Goal: Task Accomplishment & Management: Manage account settings

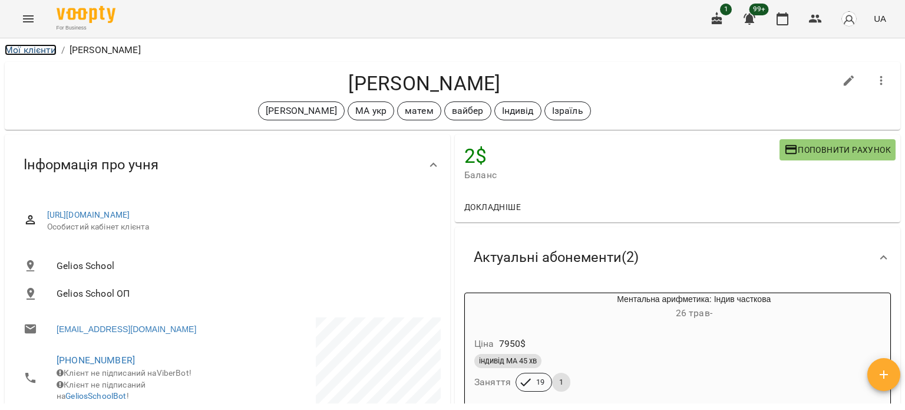
click at [39, 54] on link "Мої клієнти" at bounding box center [31, 49] width 52 height 11
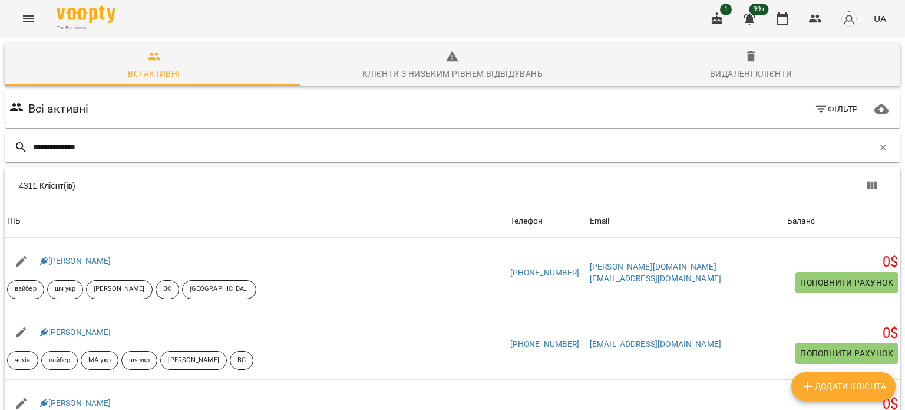
type input "**********"
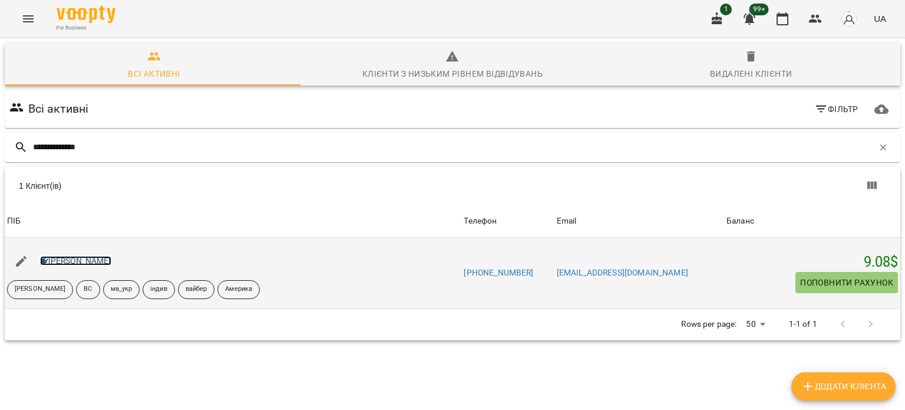
click at [109, 256] on link "[PERSON_NAME]" at bounding box center [75, 260] width 71 height 9
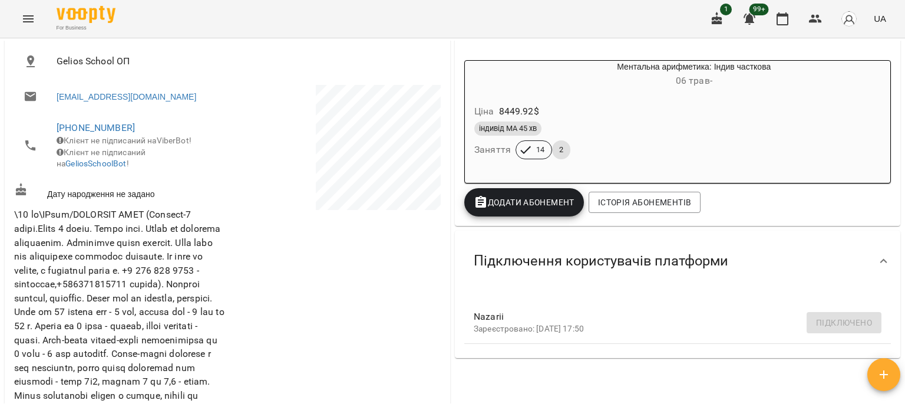
scroll to position [150, 0]
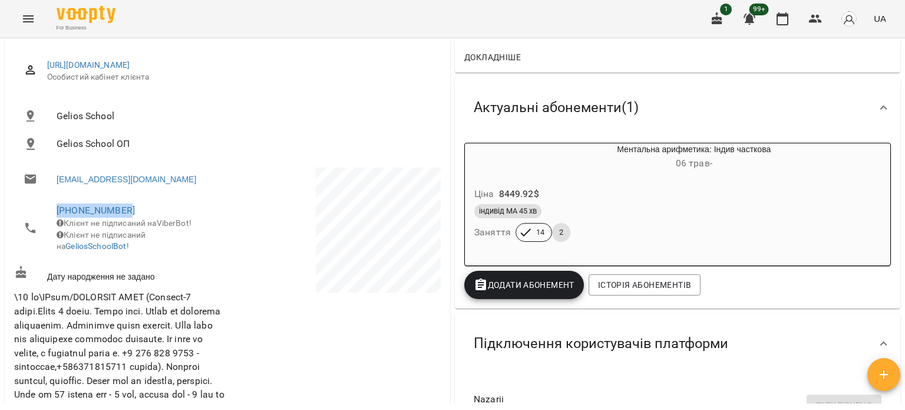
drag, startPoint x: 149, startPoint y: 212, endPoint x: 25, endPoint y: 216, distance: 123.3
click at [25, 216] on li "+380955017697 Клієнт не підписаний на ViberBot! Клієнт не підписаний на GeliosS…" at bounding box center [119, 227] width 211 height 65
copy link "+380955017697"
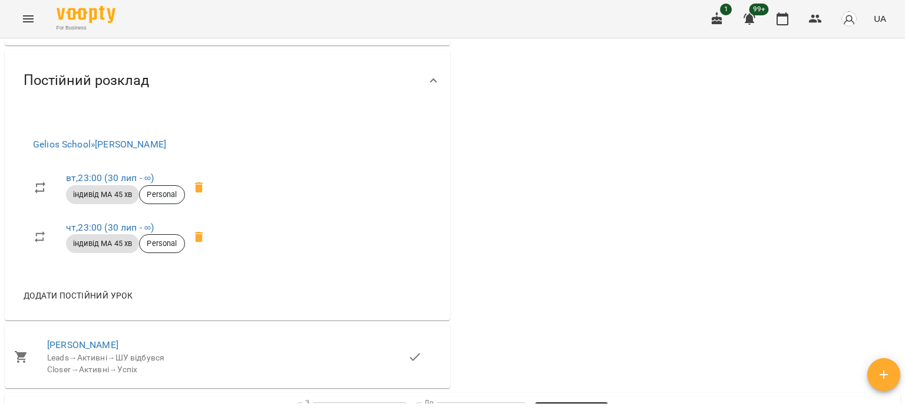
scroll to position [739, 0]
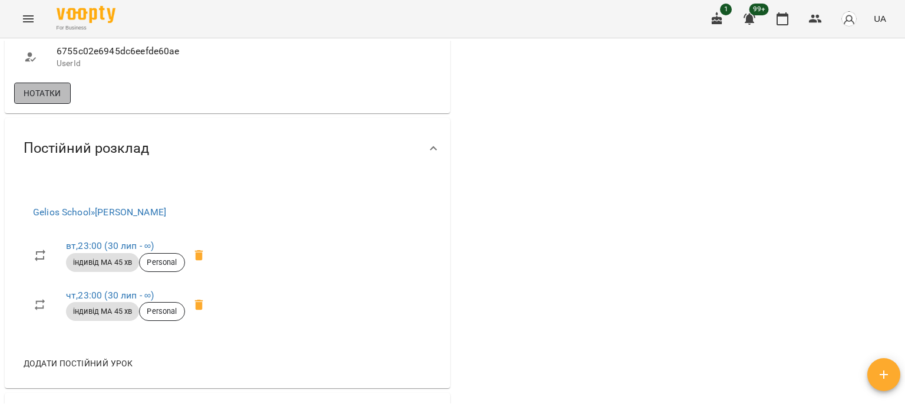
click at [45, 100] on span "Нотатки" at bounding box center [43, 93] width 38 height 14
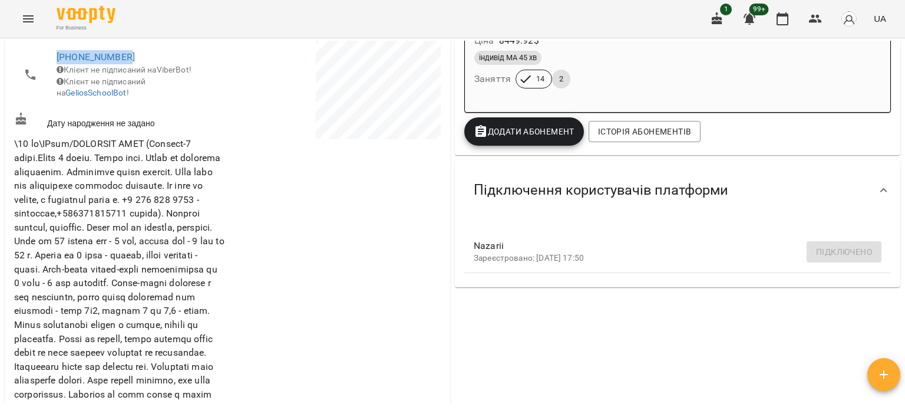
scroll to position [91, 0]
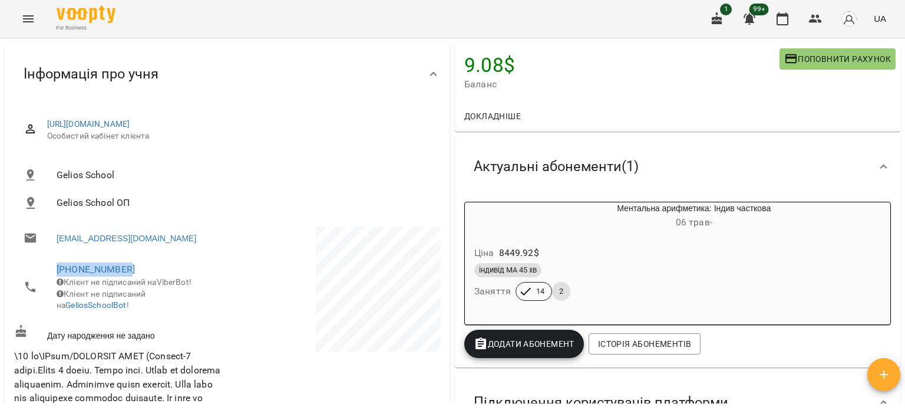
click at [575, 242] on div "Ціна 8449.92 $ індивід МА 45 хв Заняття 14 2" at bounding box center [666, 275] width 402 height 80
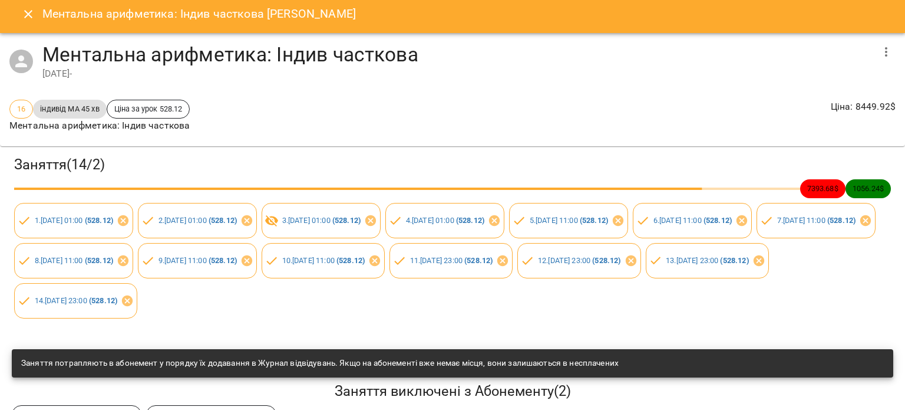
scroll to position [0, 0]
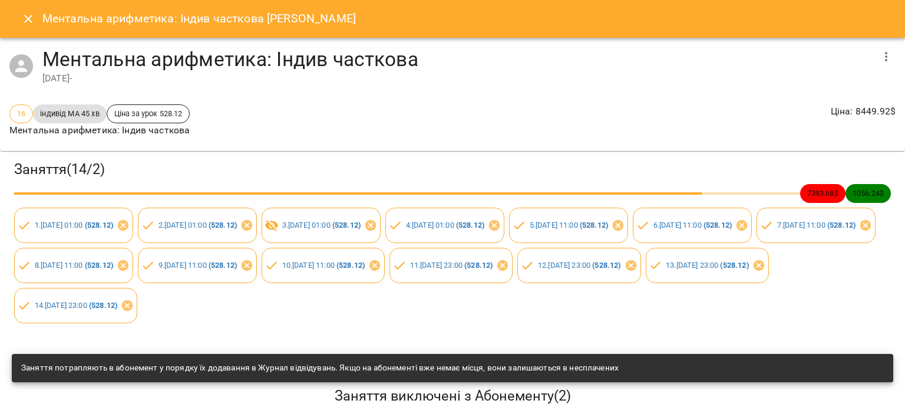
click at [28, 12] on icon "Close" at bounding box center [28, 19] width 14 height 14
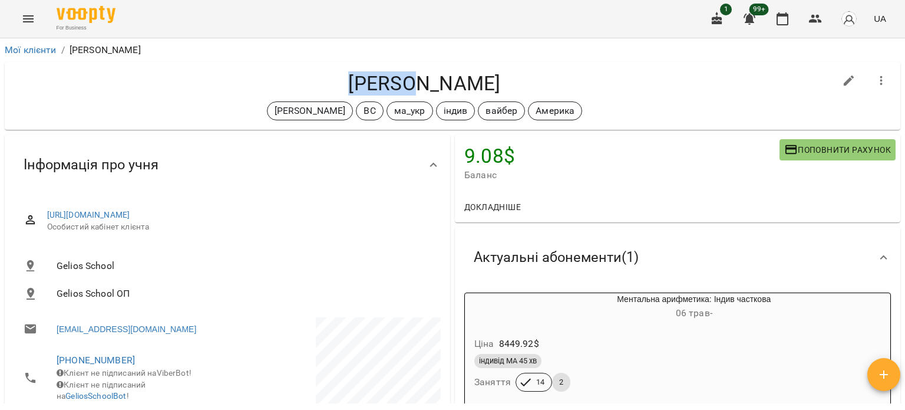
drag, startPoint x: 338, startPoint y: 81, endPoint x: 416, endPoint y: 80, distance: 77.8
click at [416, 80] on h4 "Катрюк Назарій" at bounding box center [424, 83] width 821 height 24
copy h4 "Катрюк"
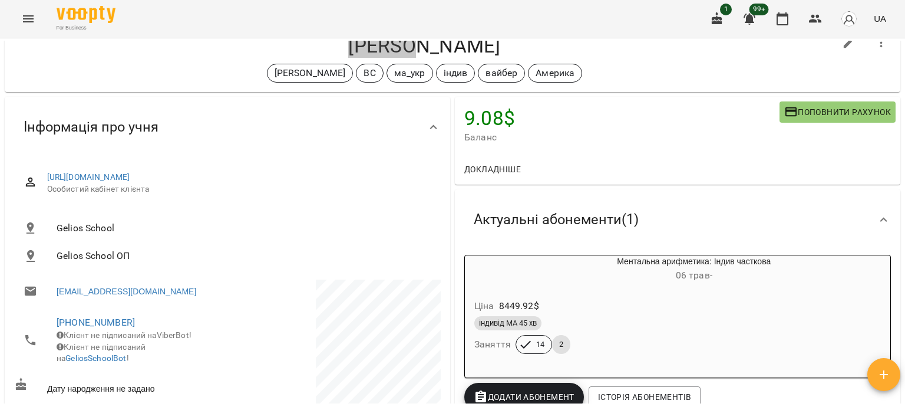
scroll to position [59, 0]
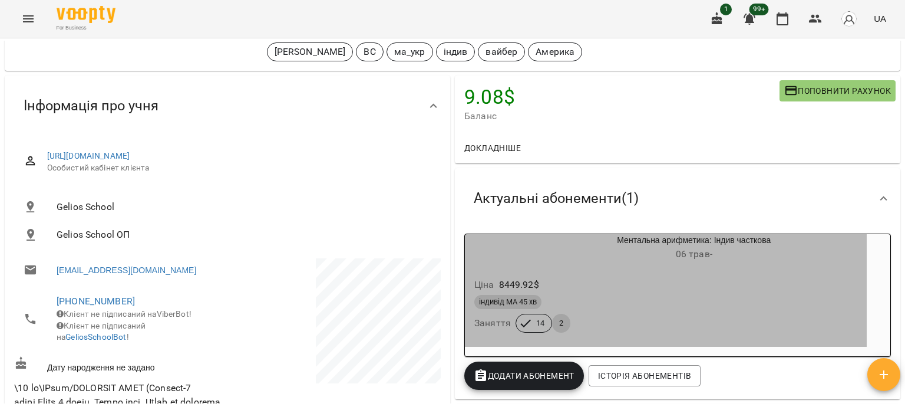
click at [591, 273] on div "Ціна 8449.92 $ індивід МА 45 хв Заняття 14 2" at bounding box center [666, 307] width 402 height 80
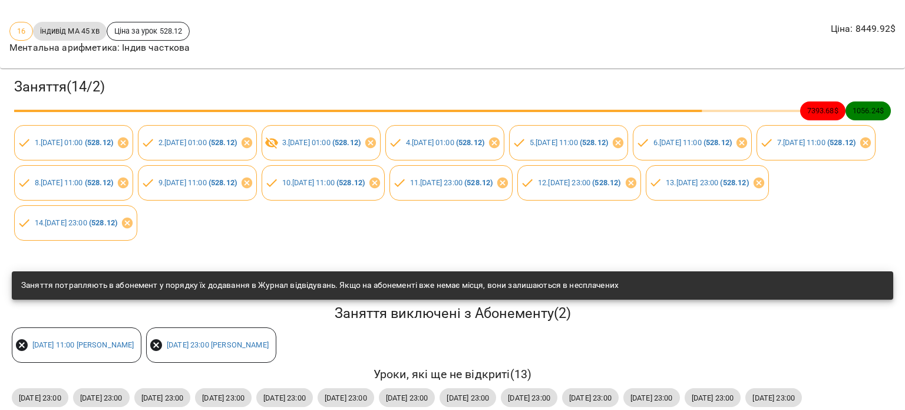
scroll to position [11, 0]
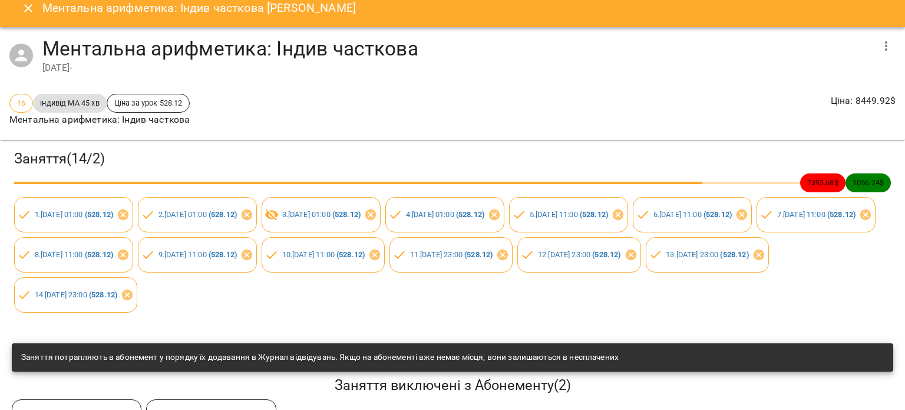
click at [163, 118] on p "Ментальна арифметика: Індив часткова" at bounding box center [99, 120] width 180 height 14
click at [153, 101] on span "Ціна за урок 528.12" at bounding box center [148, 102] width 83 height 11
click at [25, 5] on icon "Close" at bounding box center [28, 8] width 8 height 8
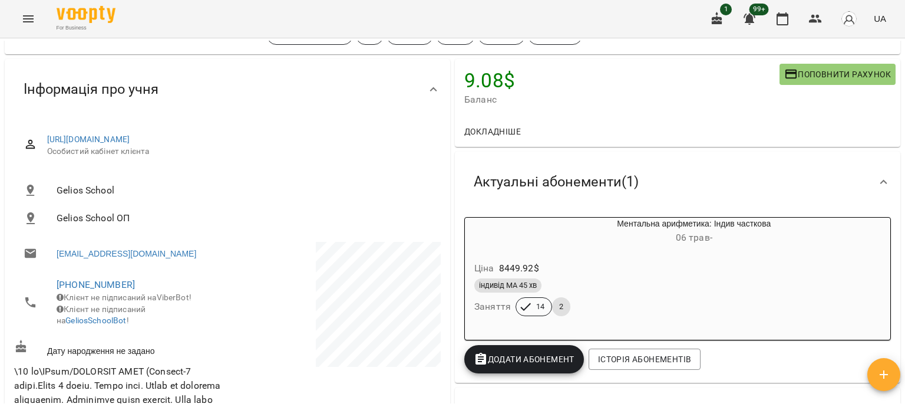
scroll to position [0, 0]
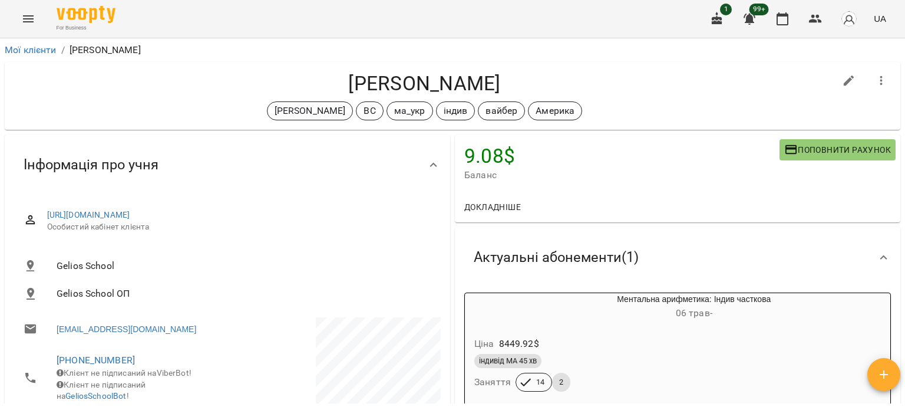
click at [578, 181] on span "Баланс" at bounding box center [621, 175] width 315 height 14
click at [489, 207] on span "Докладніше" at bounding box center [492, 207] width 57 height 14
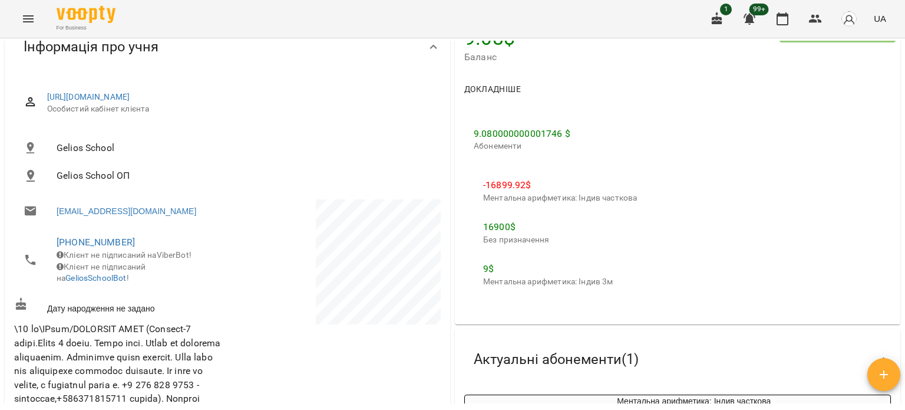
scroll to position [177, 0]
